Goal: Find specific page/section: Find specific page/section

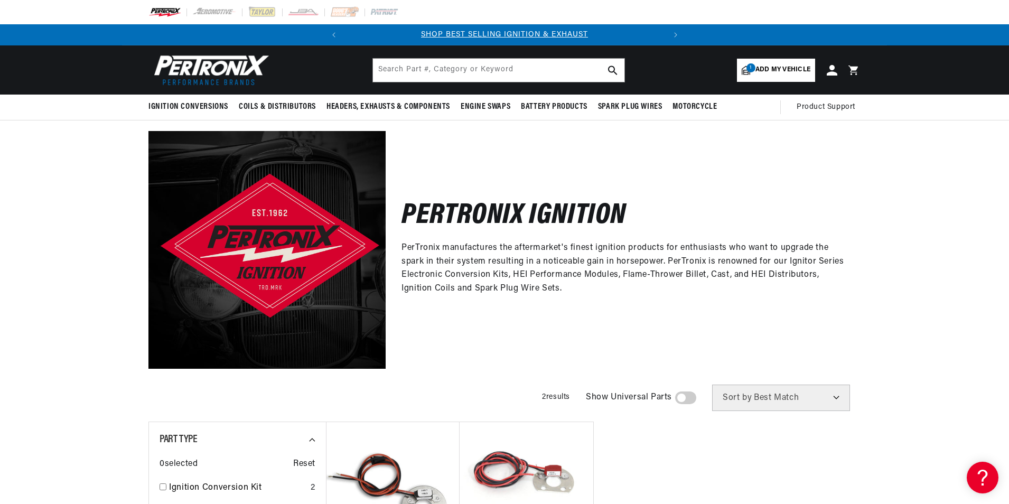
click at [773, 71] on span "Add my vehicle" at bounding box center [782, 70] width 55 height 10
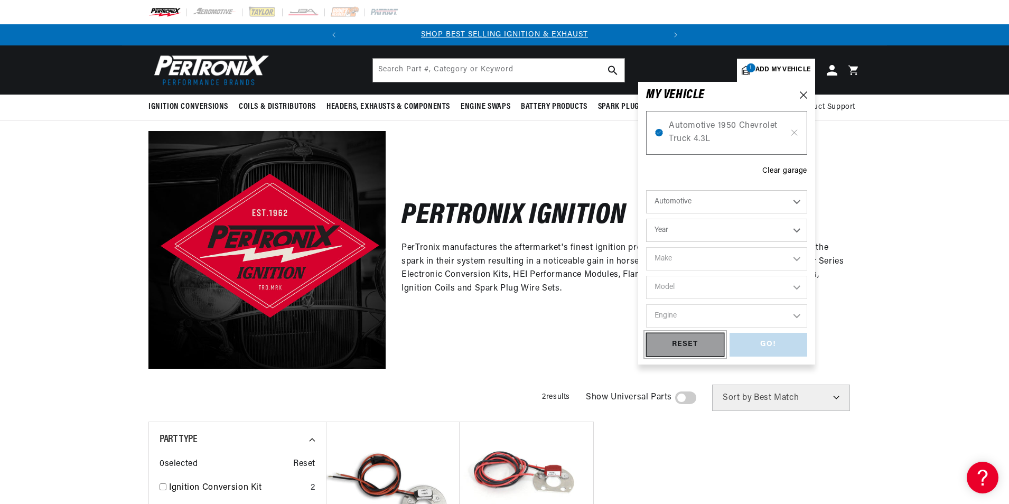
click at [691, 341] on div "RESET" at bounding box center [685, 345] width 78 height 24
click at [752, 201] on select "Automotive Agricultural Industrial Marine Motorcycle" at bounding box center [726, 201] width 161 height 23
click at [646, 190] on select "Automotive Agricultural Industrial Marine Motorcycle" at bounding box center [726, 201] width 161 height 23
select select "Industrial"
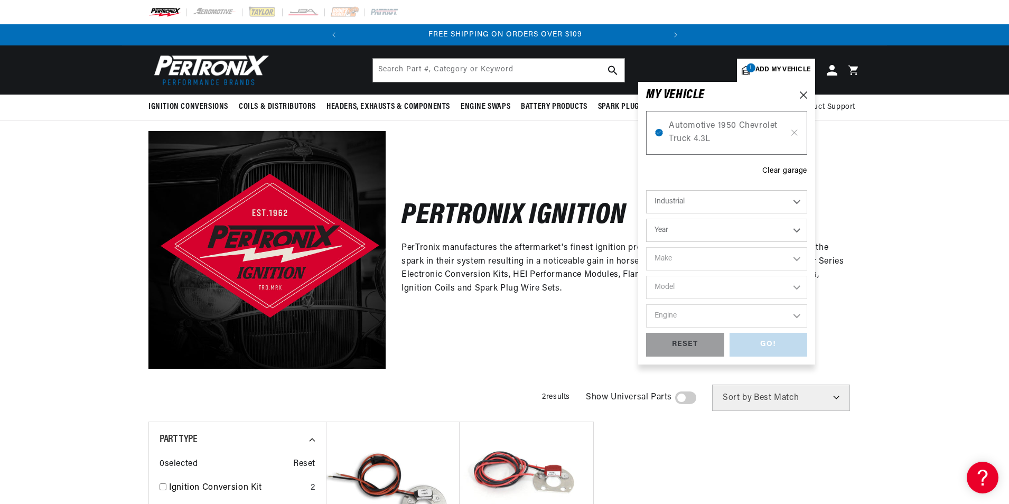
click at [731, 229] on select "Year [DATE] 1986 1984 1983 1982 1981 1980 1979 1978 1977 1976 1975 1974 1973 19…" at bounding box center [726, 230] width 161 height 23
select select "1978"
click at [646, 219] on select "Year [DATE] 1986 1984 1983 1982 1981 1980 1979 1978 1977 1976 1975 1974 1973 19…" at bounding box center [726, 230] width 161 height 23
select select "1978"
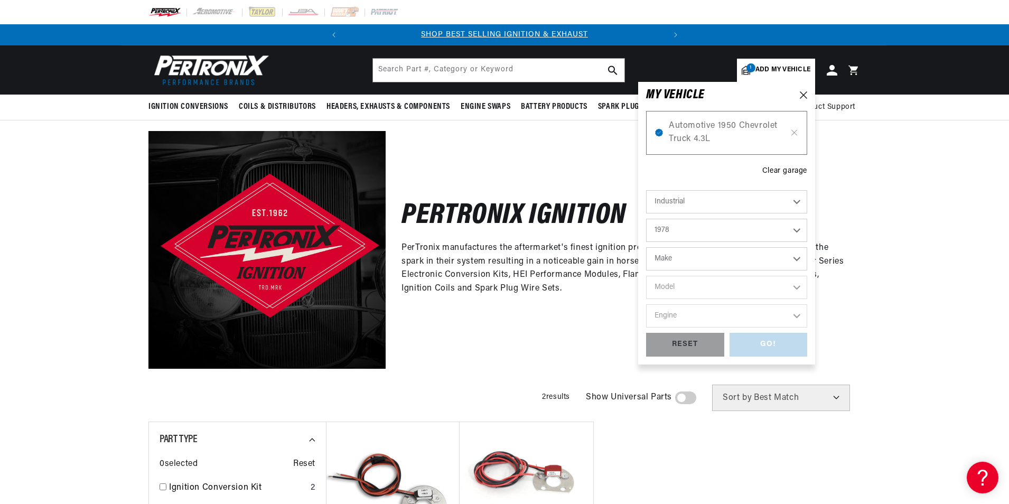
click at [715, 261] on select "Make [PERSON_NAME] Hyster Lincoln Welders [PERSON_NAME] Mercury [GEOGRAPHIC_DAT…" at bounding box center [726, 258] width 161 height 23
select select "Hyster"
click at [646, 247] on select "Make [PERSON_NAME] Hyster Lincoln Welders [PERSON_NAME] Mercury [GEOGRAPHIC_DAT…" at bounding box center [726, 258] width 161 height 23
select select "Hyster"
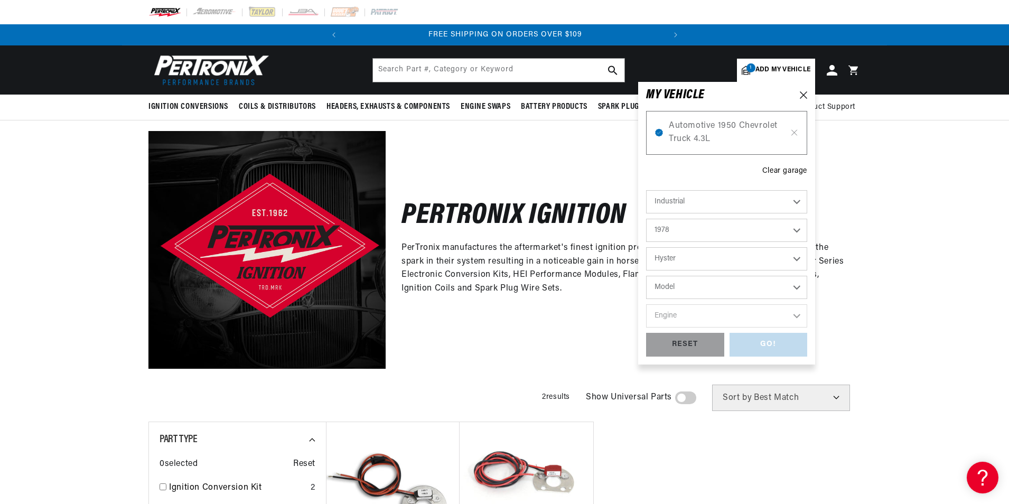
click at [723, 287] on select "Model Misc. models" at bounding box center [726, 287] width 161 height 23
select select "Misc.-models"
click at [646, 276] on select "Model Misc. models" at bounding box center [726, 287] width 161 height 23
select select "Misc.-models"
click at [715, 315] on select "Engine 4 6" at bounding box center [726, 315] width 161 height 23
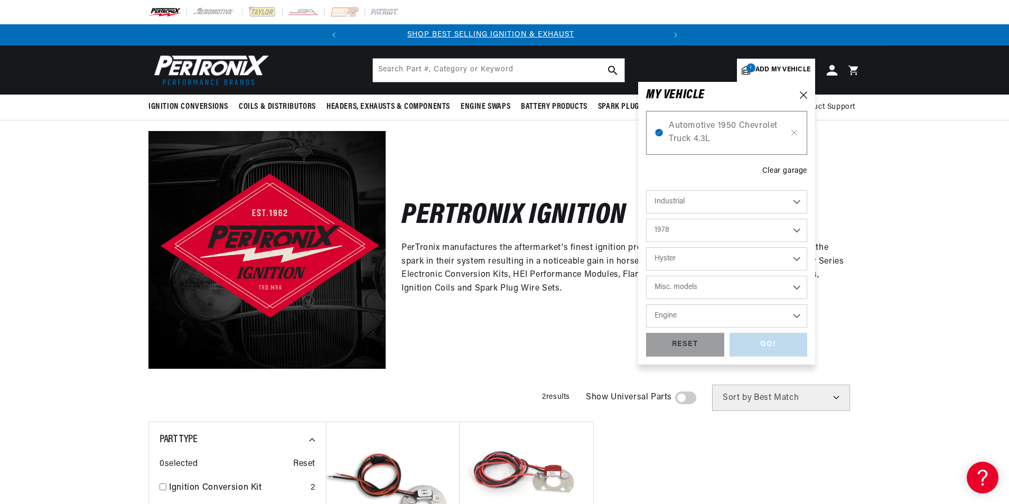
scroll to position [0, 0]
select select "4"
click at [646, 304] on select "Engine 4 6" at bounding box center [726, 315] width 161 height 23
select select "4"
click at [763, 342] on div "GO!" at bounding box center [768, 345] width 78 height 24
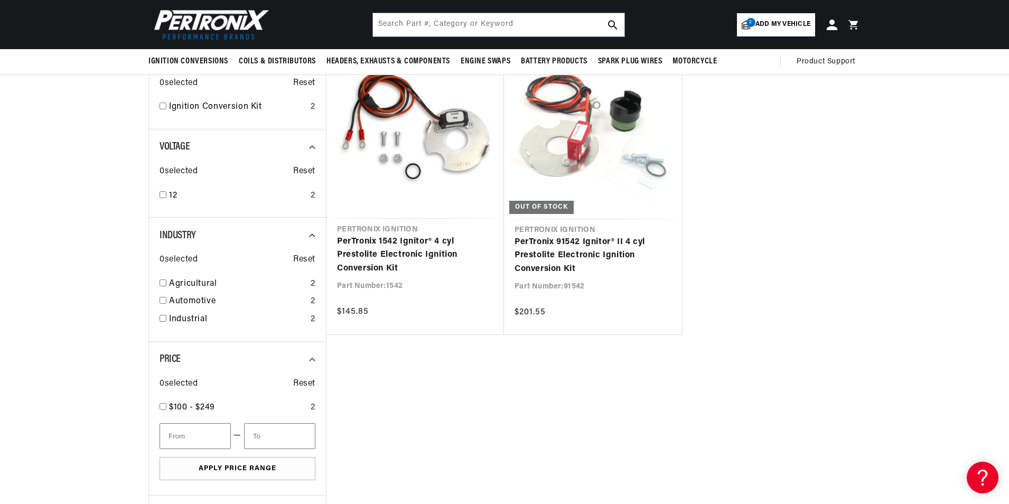
scroll to position [0, 320]
